Goal: Task Accomplishment & Management: Complete application form

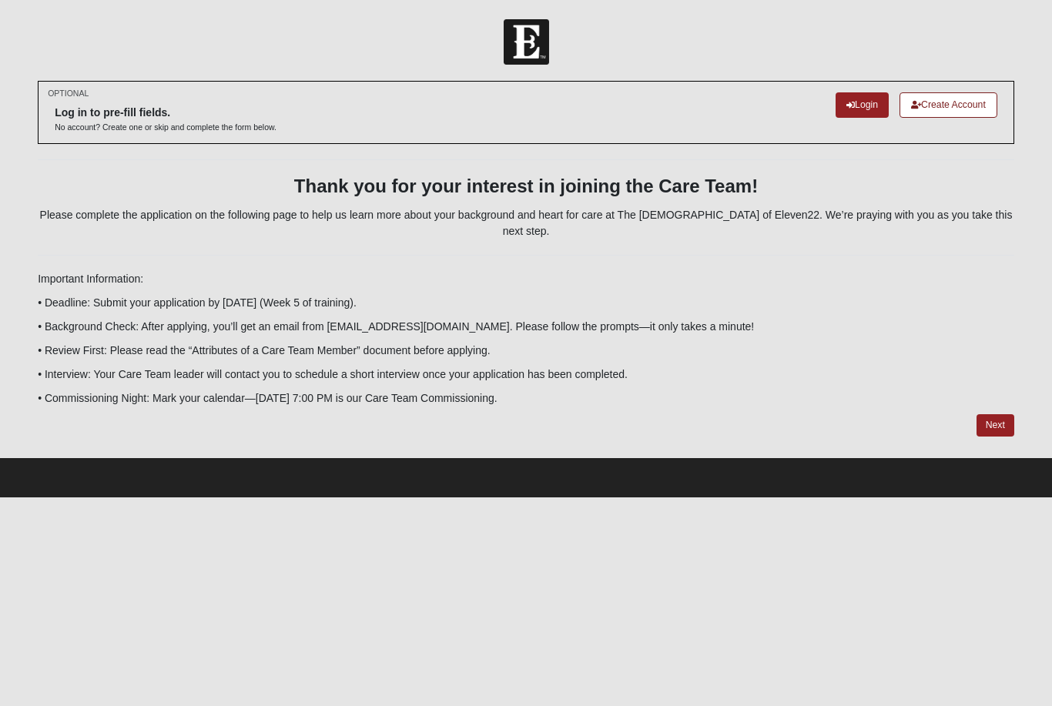
click at [995, 414] on link "Next" at bounding box center [995, 425] width 38 height 22
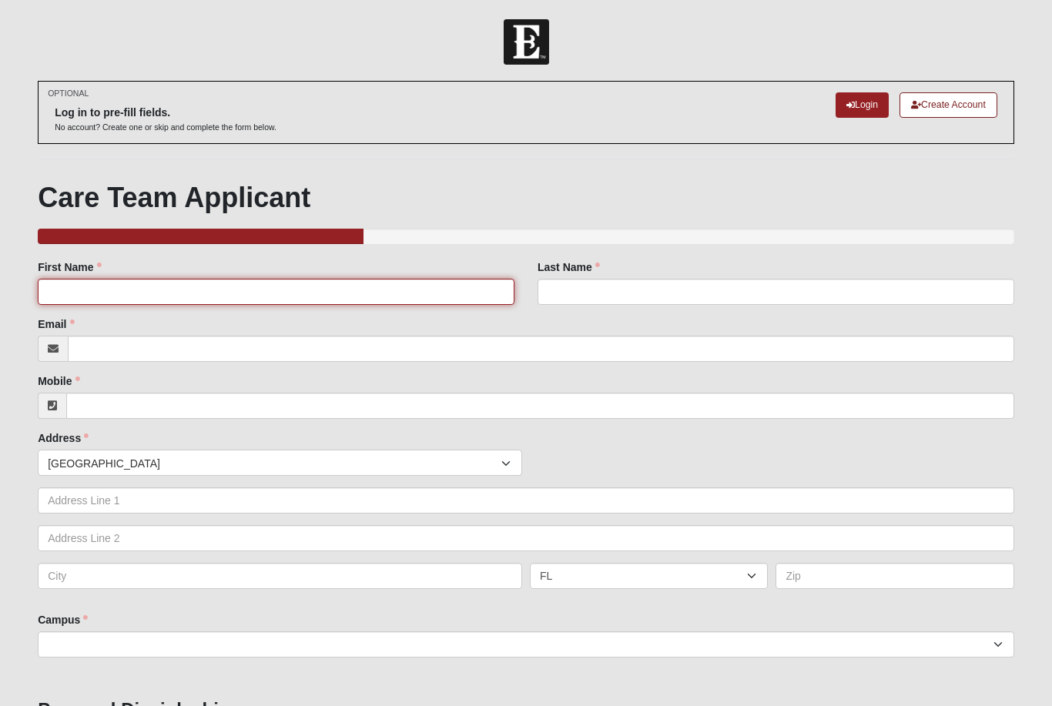
click at [175, 294] on input "First Name" at bounding box center [276, 292] width 477 height 26
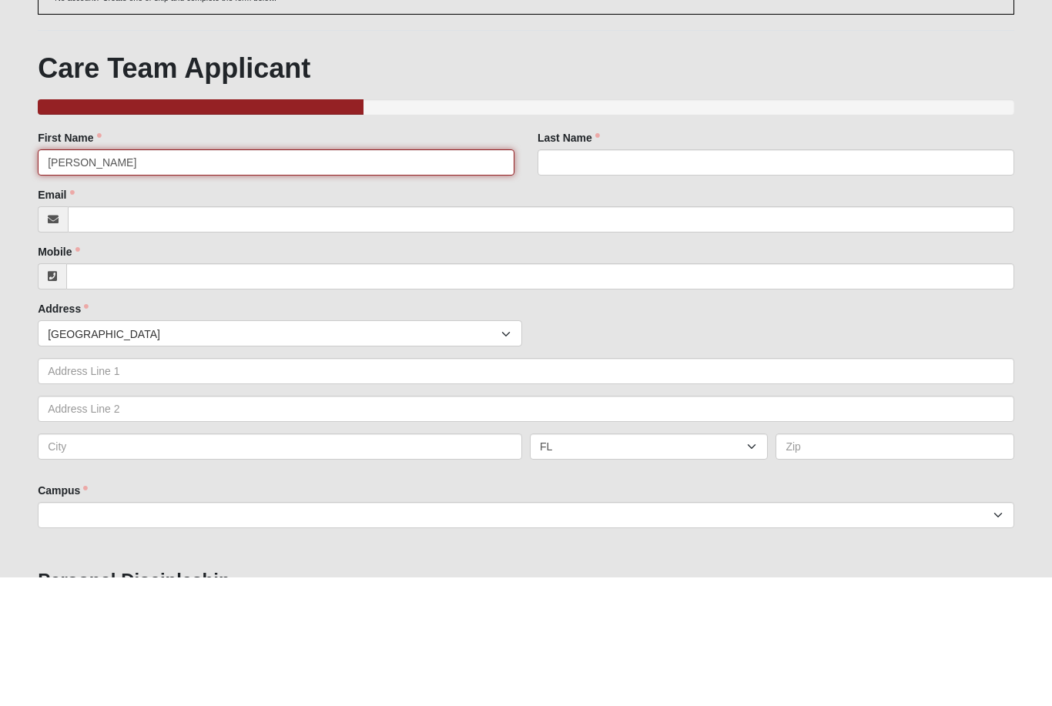
type input "[PERSON_NAME]"
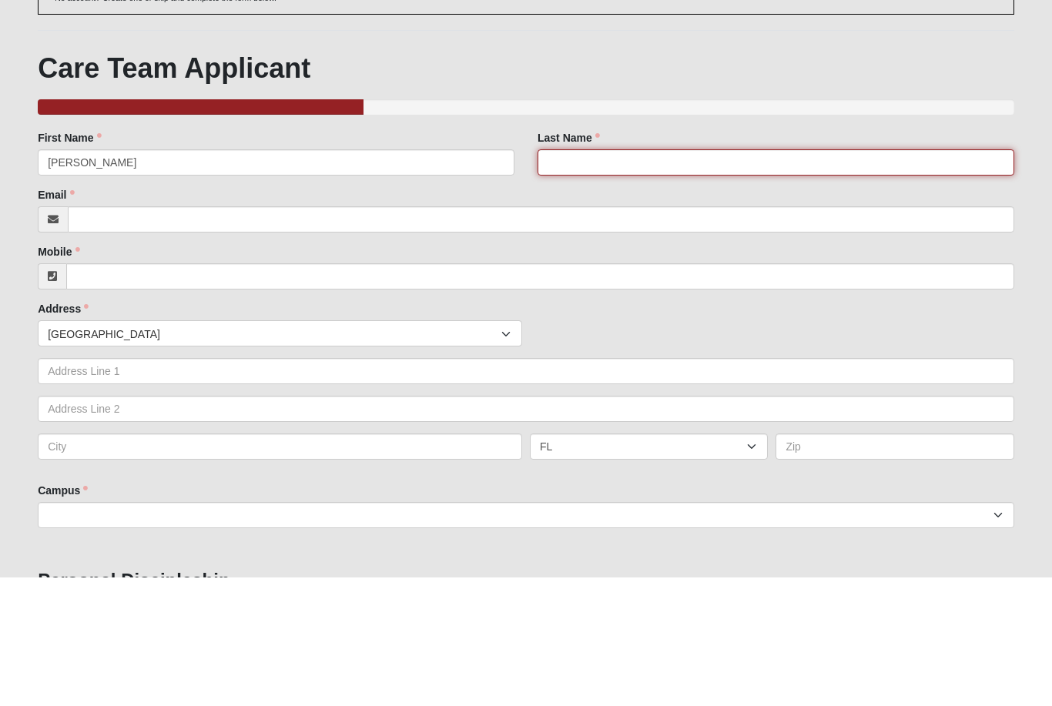
click at [605, 279] on input "Last Name" at bounding box center [775, 292] width 477 height 26
type input "[PERSON_NAME]"
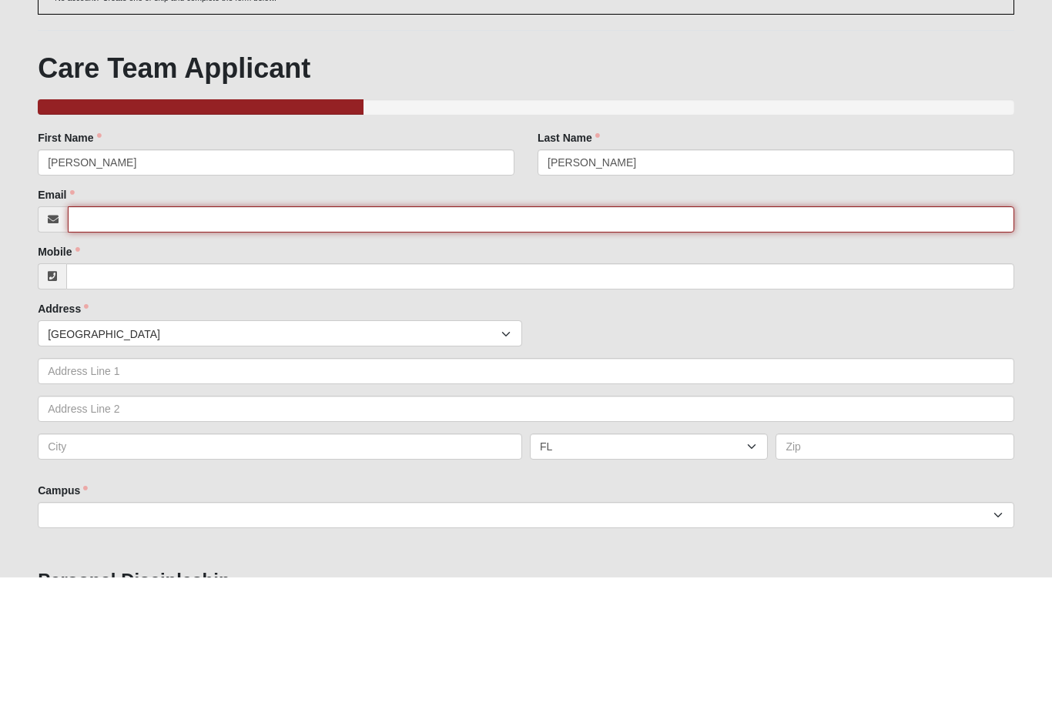
click at [152, 336] on input "Email" at bounding box center [541, 349] width 946 height 26
type input "[EMAIL_ADDRESS][DOMAIN_NAME]"
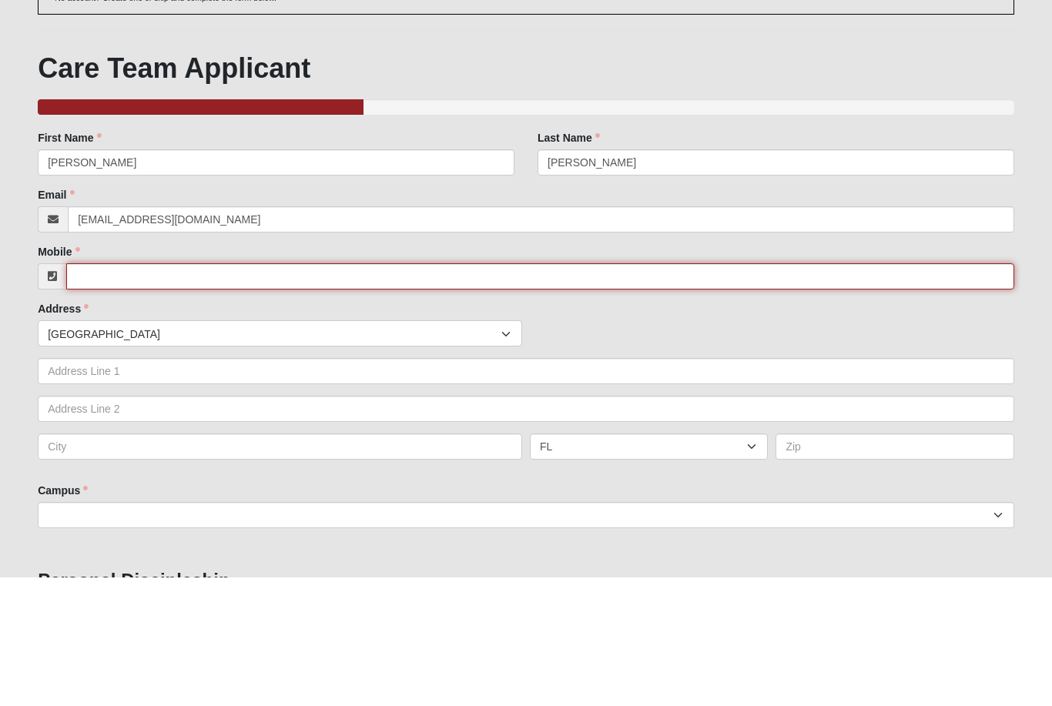
click at [142, 393] on input "Mobile" at bounding box center [540, 406] width 948 height 26
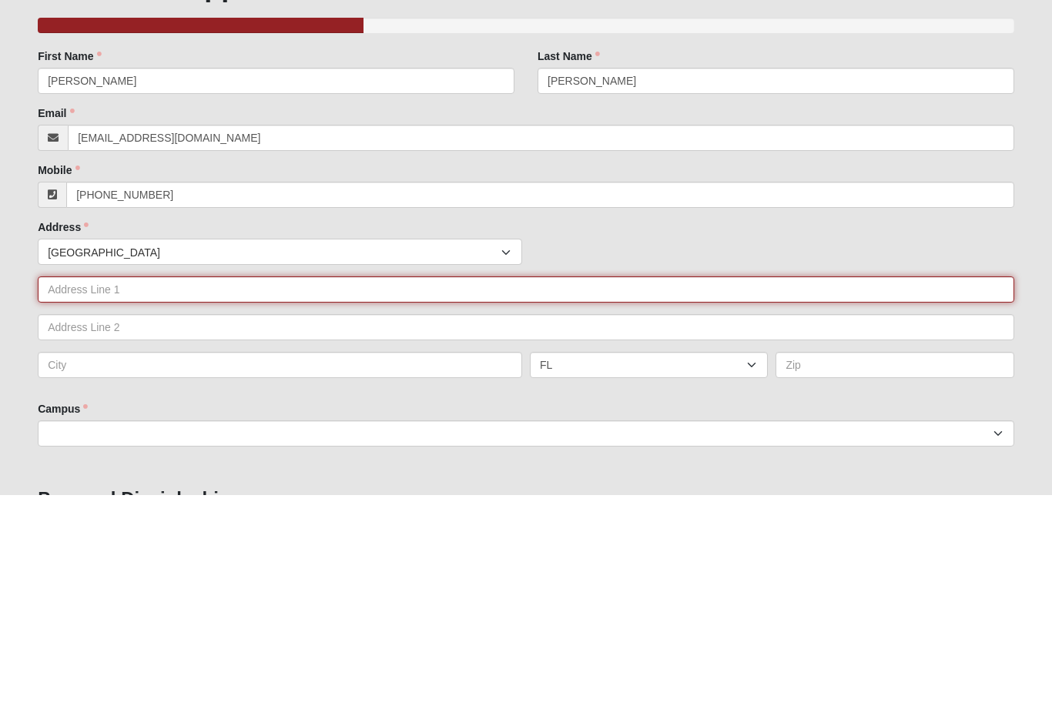
click at [426, 487] on input "text" at bounding box center [526, 500] width 976 height 26
type input "[PHONE_NUMBER]"
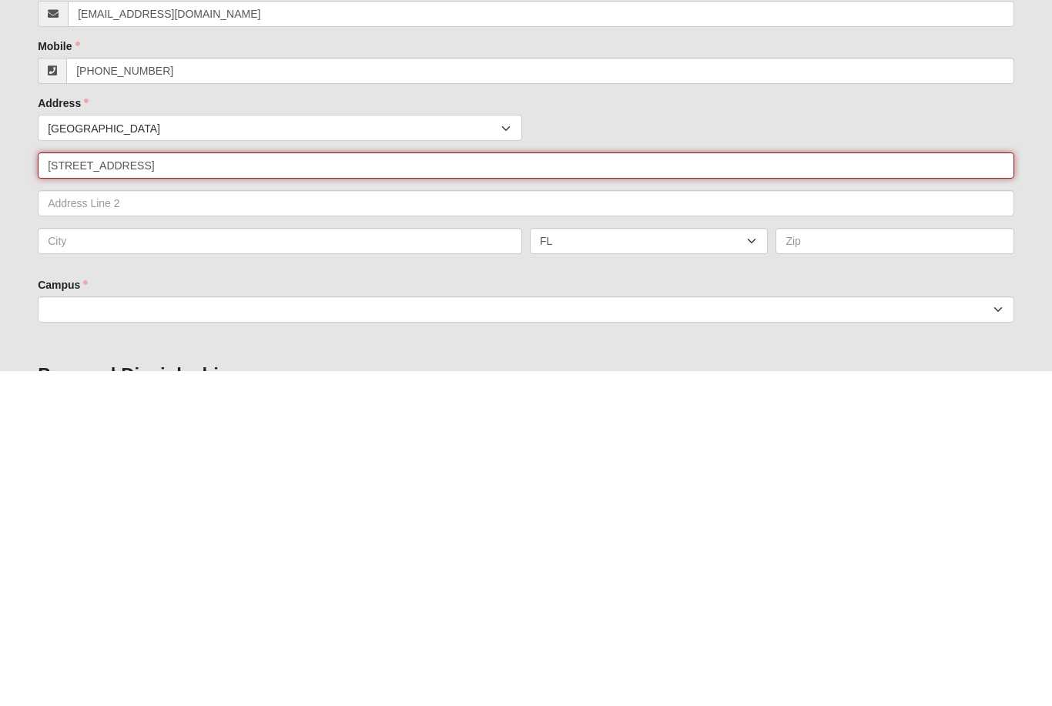
type input "[STREET_ADDRESS]"
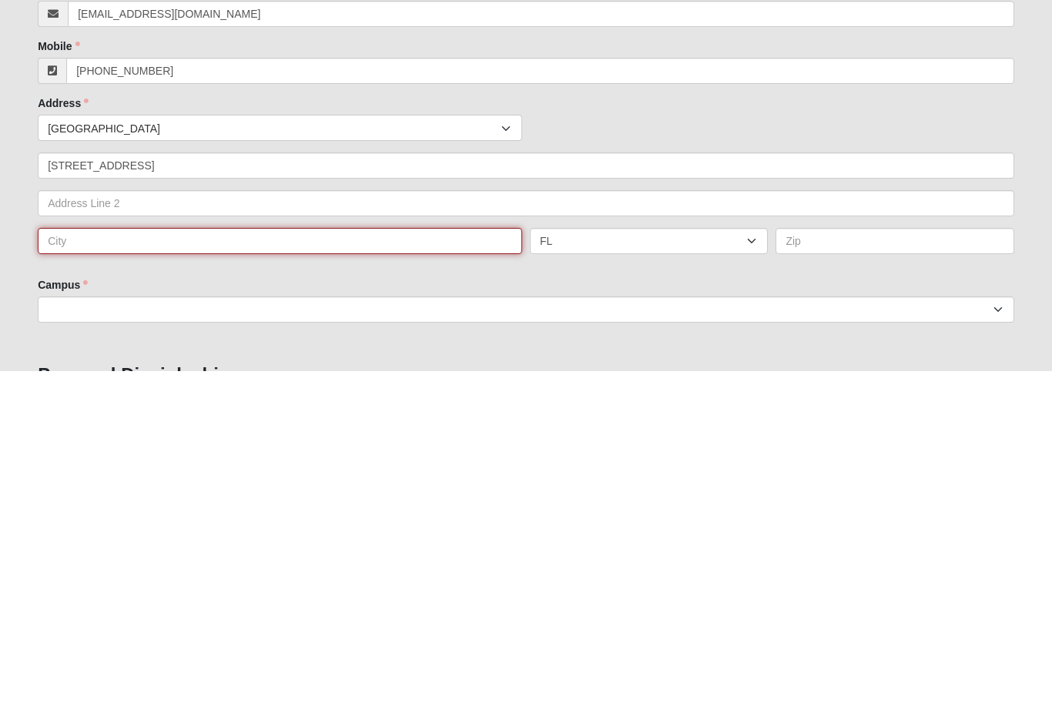
click at [225, 563] on input "text" at bounding box center [280, 576] width 484 height 26
type input "St [PERSON_NAME]"
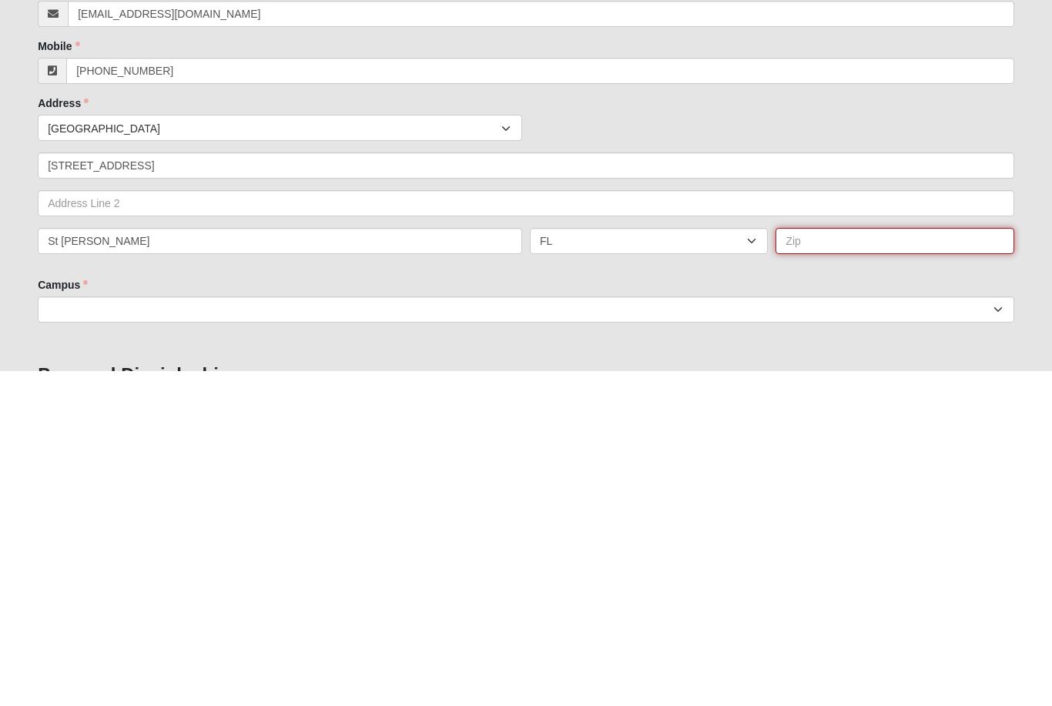
click at [855, 563] on input "text" at bounding box center [894, 576] width 238 height 26
type input "32259"
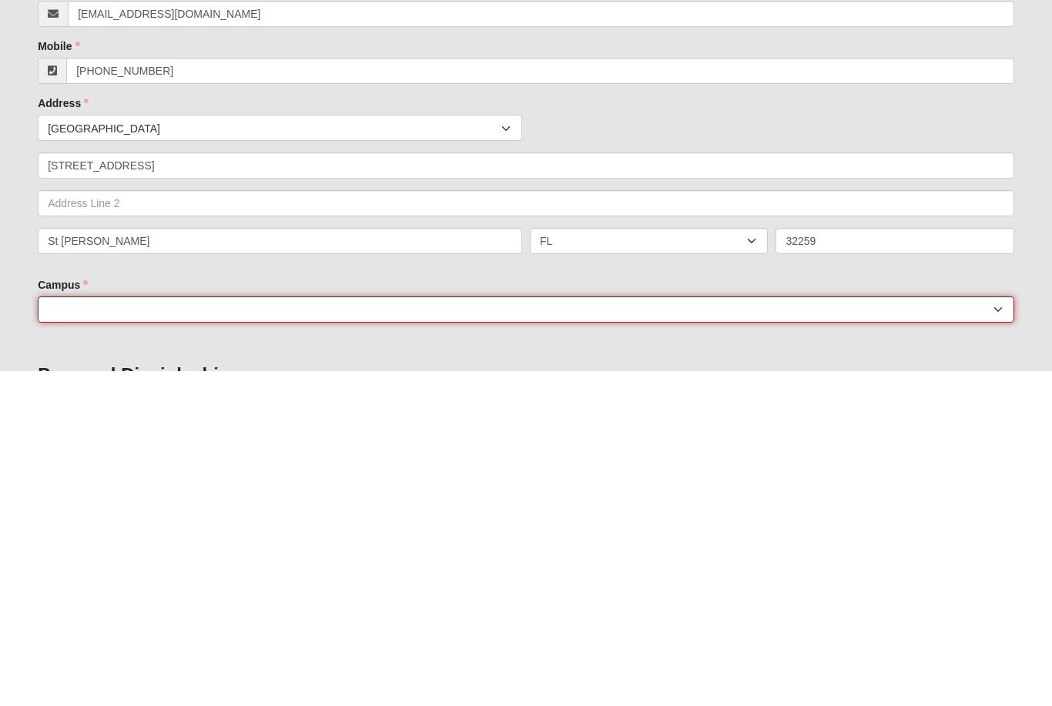
click at [307, 631] on select "[GEOGRAPHIC_DATA] [GEOGRAPHIC_DATA] (Coming Soon) Eleven22 Online [PERSON_NAME]…" at bounding box center [526, 644] width 976 height 26
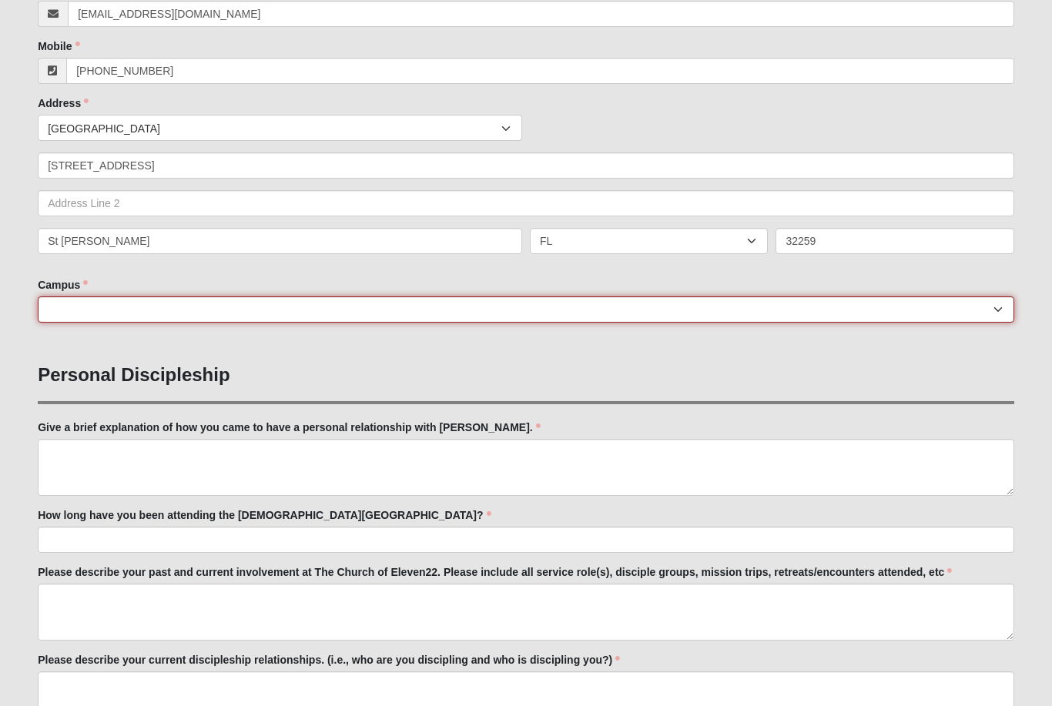
select select "11"
